Goal: Information Seeking & Learning: Learn about a topic

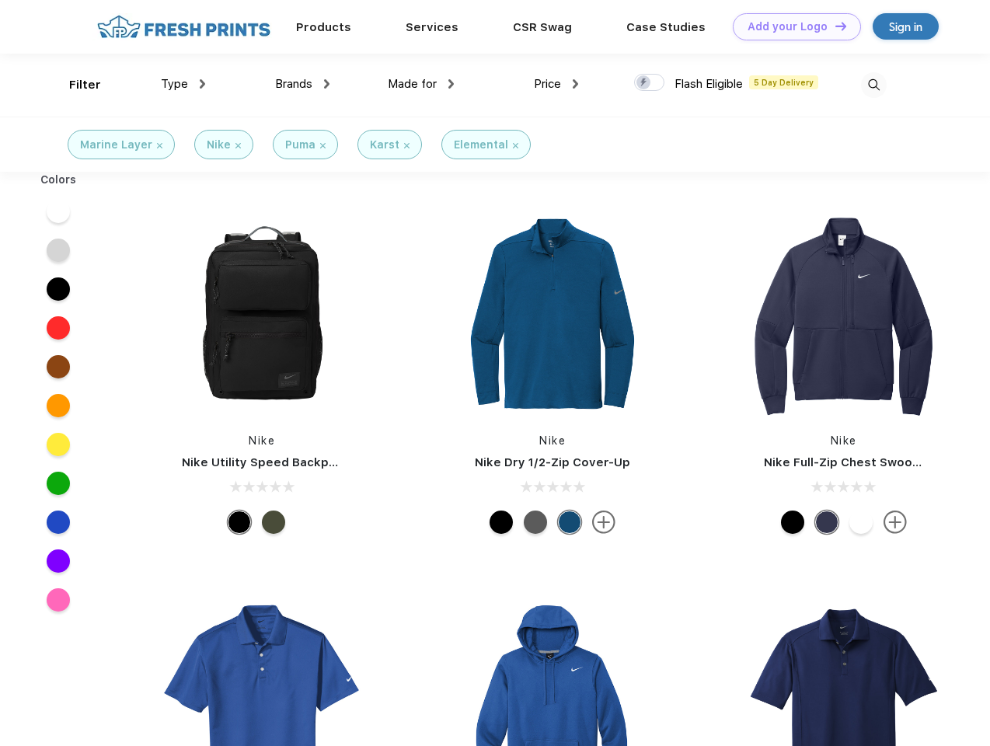
click at [791, 26] on link "Add your Logo Design Tool" at bounding box center [797, 26] width 128 height 27
click at [0, 0] on div "Design Tool" at bounding box center [0, 0] width 0 height 0
click at [834, 26] on link "Add your Logo Design Tool" at bounding box center [797, 26] width 128 height 27
click at [75, 85] on div "Filter" at bounding box center [85, 85] width 32 height 18
click at [183, 84] on span "Type" at bounding box center [174, 84] width 27 height 14
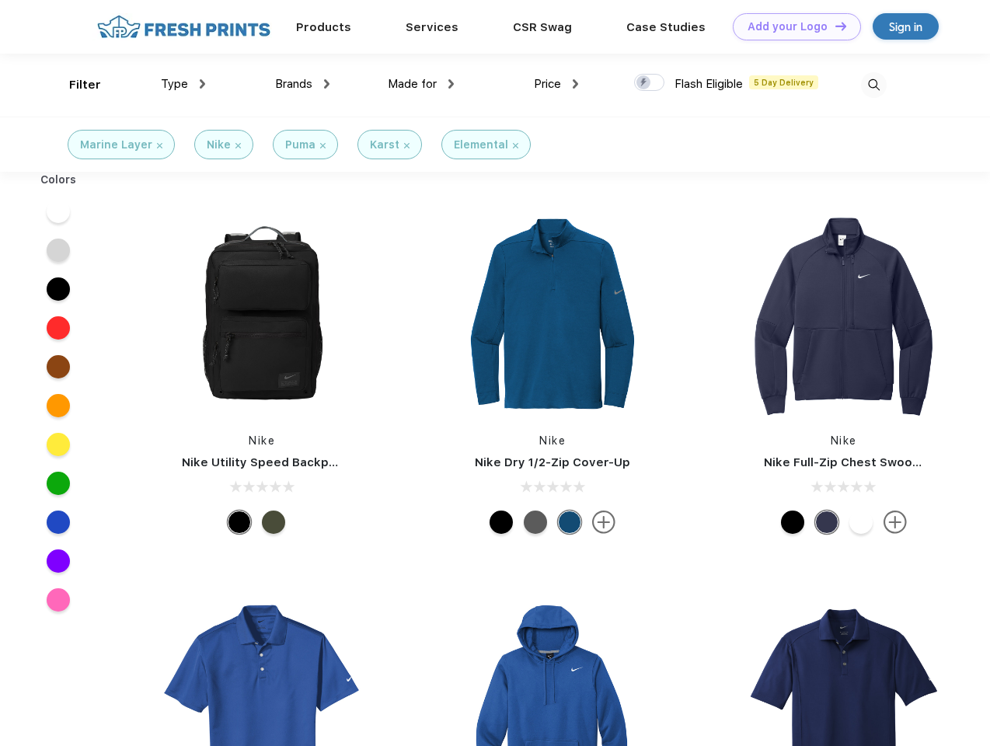
click at [302, 84] on span "Brands" at bounding box center [293, 84] width 37 height 14
click at [421, 84] on span "Made for" at bounding box center [412, 84] width 49 height 14
click at [556, 84] on span "Price" at bounding box center [547, 84] width 27 height 14
click at [650, 83] on div at bounding box center [649, 82] width 30 height 17
click at [644, 83] on input "checkbox" at bounding box center [639, 78] width 10 height 10
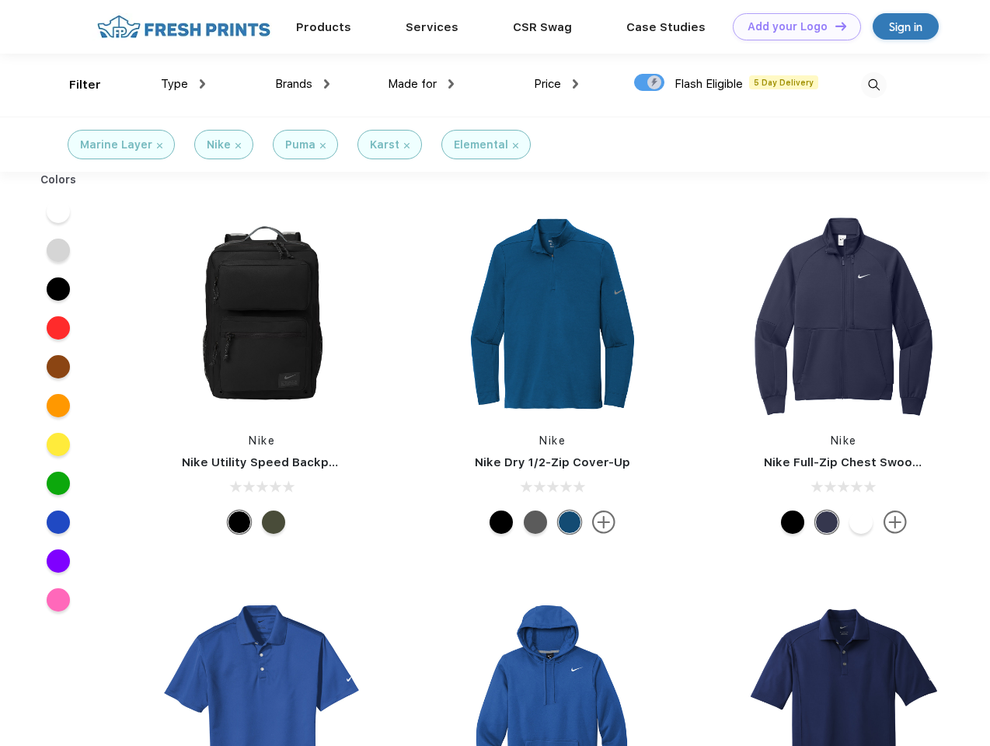
click at [873, 85] on img at bounding box center [874, 85] width 26 height 26
